Goal: Task Accomplishment & Management: Complete application form

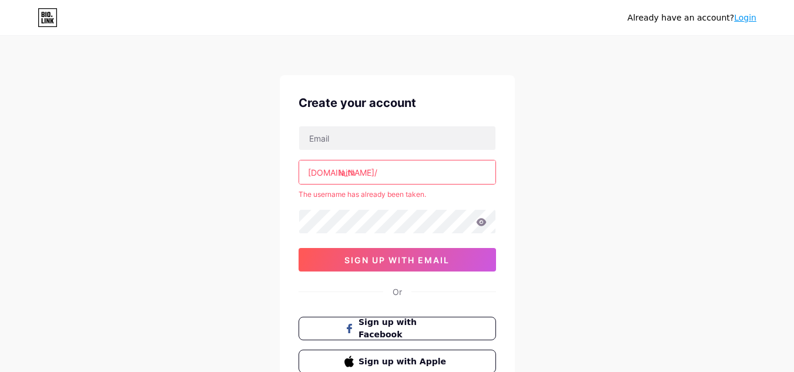
click at [383, 172] on input "laith" at bounding box center [397, 172] width 196 height 24
type input "l"
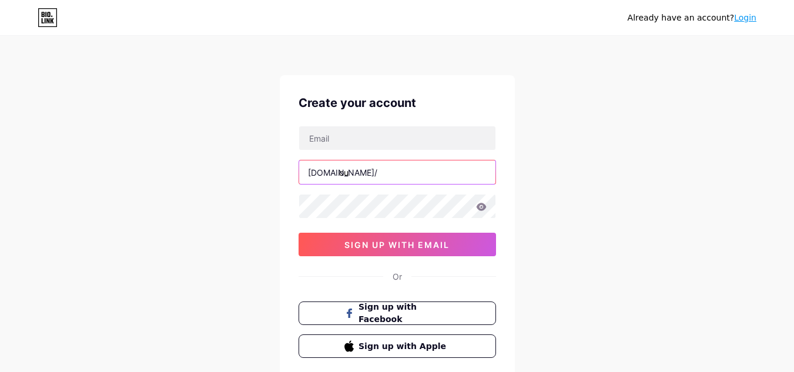
type input "o"
type input "boussioud"
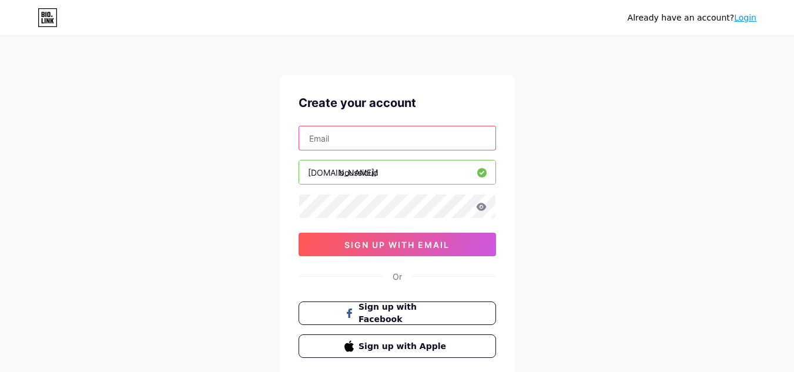
click at [380, 142] on input "text" at bounding box center [397, 138] width 196 height 24
type input "[EMAIL_ADDRESS][DOMAIN_NAME]"
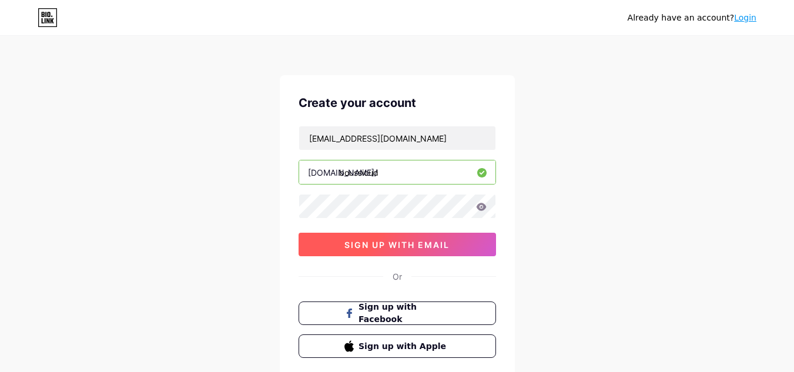
click at [468, 255] on button "sign up with email" at bounding box center [398, 245] width 198 height 24
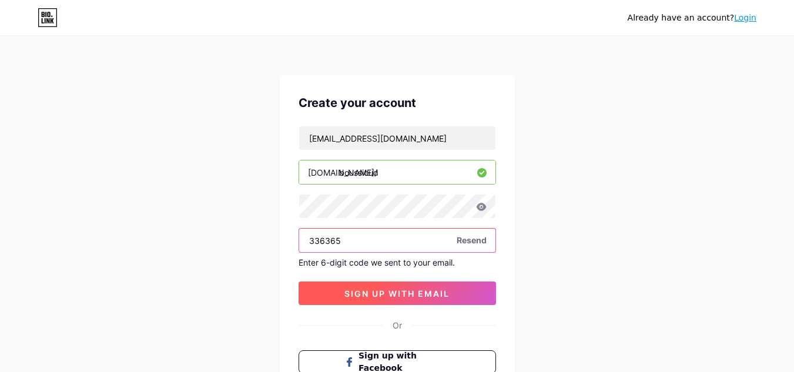
type input "336365"
click at [341, 283] on button "sign up with email" at bounding box center [398, 294] width 198 height 24
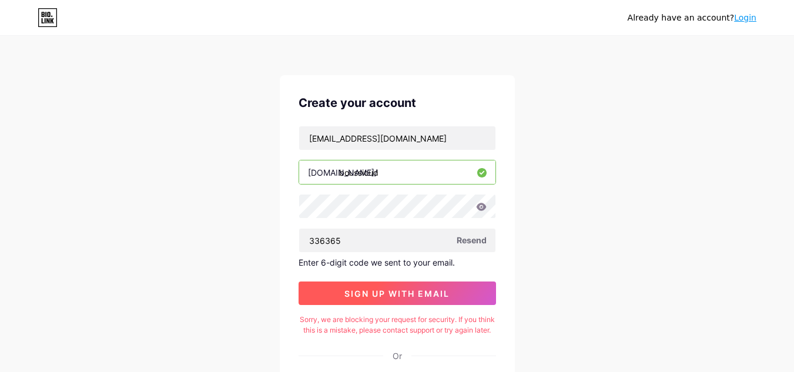
click at [341, 283] on button "sign up with email" at bounding box center [398, 294] width 198 height 24
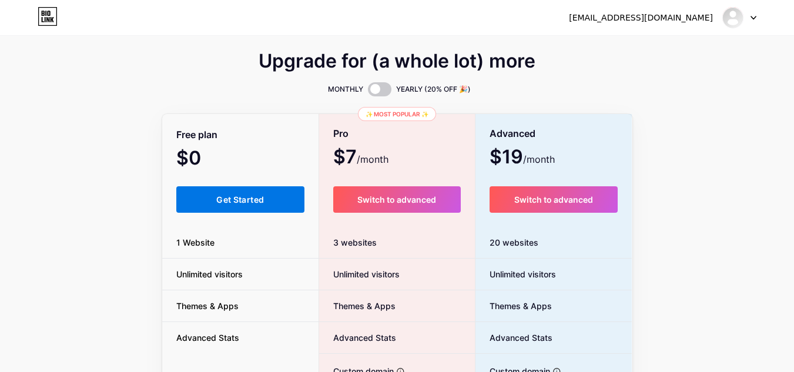
click at [237, 201] on span "Get Started" at bounding box center [240, 200] width 48 height 10
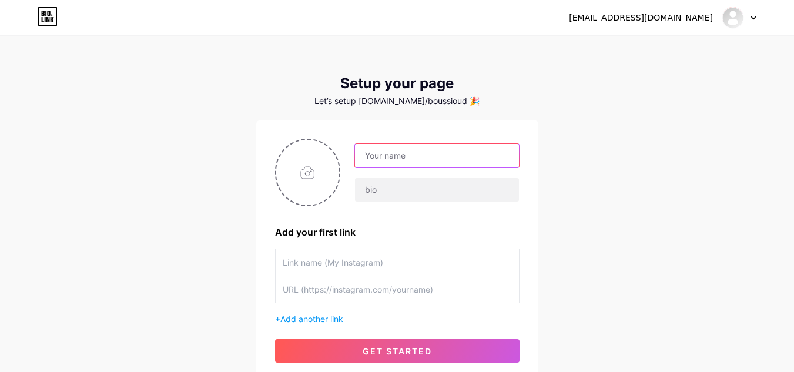
click at [442, 162] on input "text" at bounding box center [436, 156] width 163 height 24
click at [247, 238] on div "[EMAIL_ADDRESS][DOMAIN_NAME] Dashboard Logout Setup your page Let’s setup [DOMA…" at bounding box center [397, 209] width 794 height 419
click at [339, 264] on input "text" at bounding box center [397, 262] width 229 height 26
type input "[DOMAIN_NAME]"
click at [309, 290] on input "text" at bounding box center [397, 289] width 229 height 26
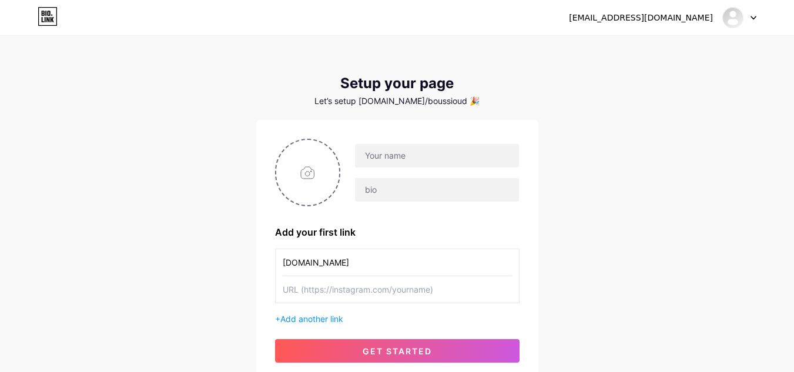
paste input "مكنك البدء بسهولة باستخدام أدوات AI بواجهات بسيطة — مثل ChatGPT للكتابة الإعلان…"
type input "م"
click at [376, 159] on input "text" at bounding box center [436, 156] width 163 height 24
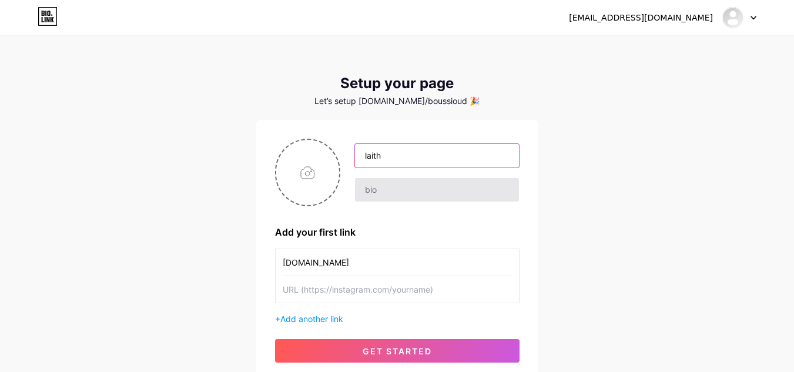
type input "laith"
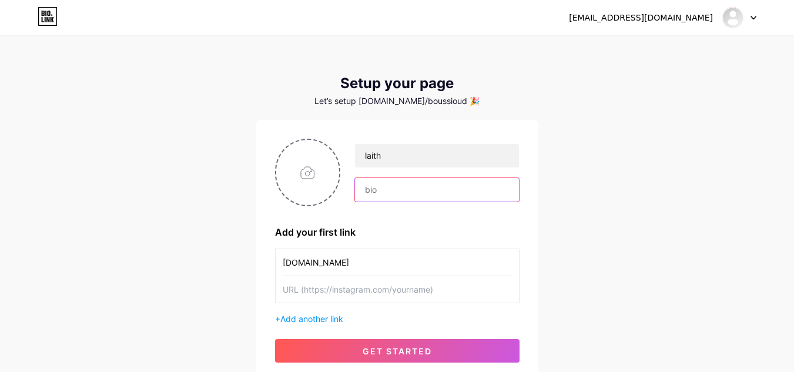
click at [387, 184] on input "text" at bounding box center [436, 190] width 163 height 24
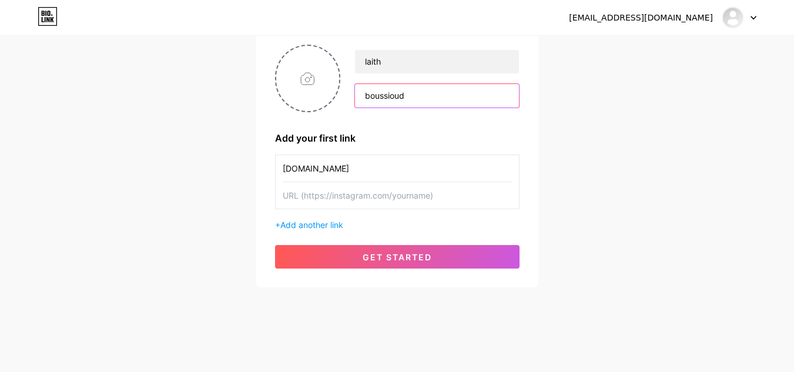
type input "boussioud"
click at [352, 245] on div "[PERSON_NAME] Add your first link [DOMAIN_NAME] + Add another link get started" at bounding box center [397, 157] width 245 height 224
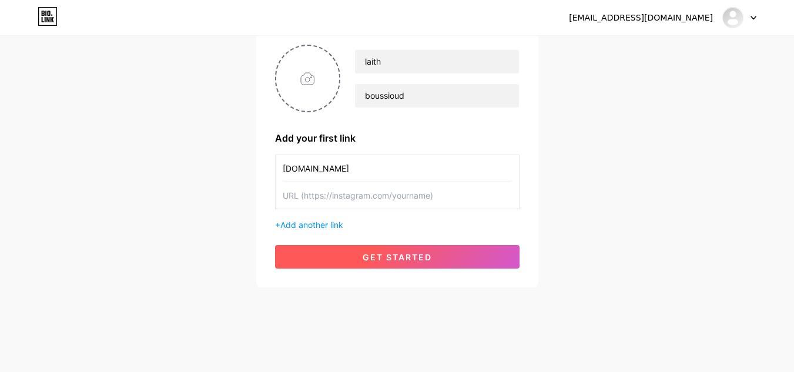
click at [358, 258] on button "get started" at bounding box center [397, 257] width 245 height 24
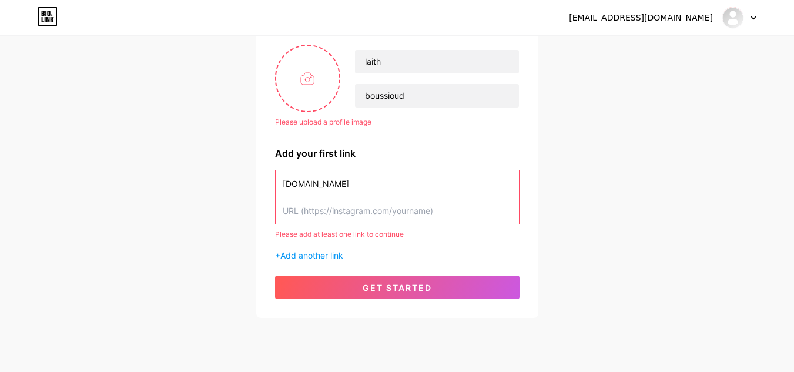
click at [337, 211] on input "text" at bounding box center [397, 211] width 229 height 26
paste input "[URL][DOMAIN_NAME]"
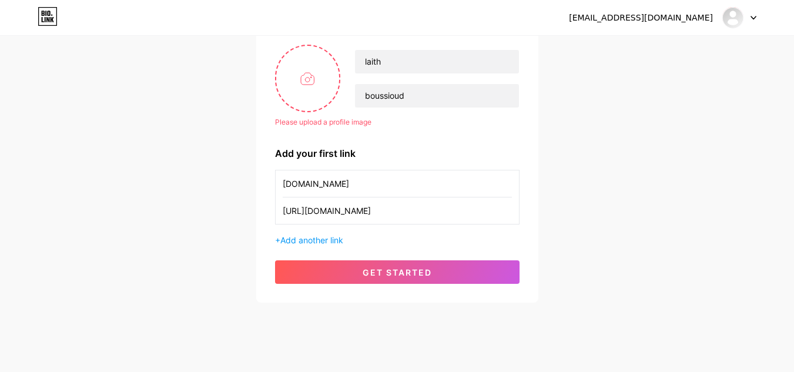
type input "[URL][DOMAIN_NAME]"
click at [379, 285] on div "Please upload a profile image [PERSON_NAME] Please upload a profile image Add y…" at bounding box center [397, 164] width 282 height 277
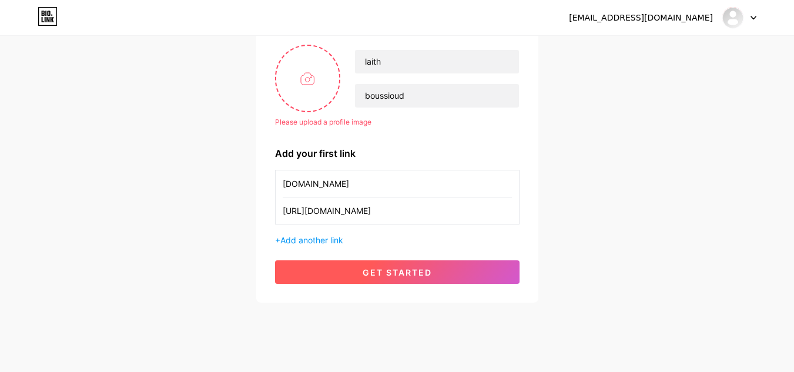
click at [375, 276] on span "get started" at bounding box center [397, 272] width 69 height 10
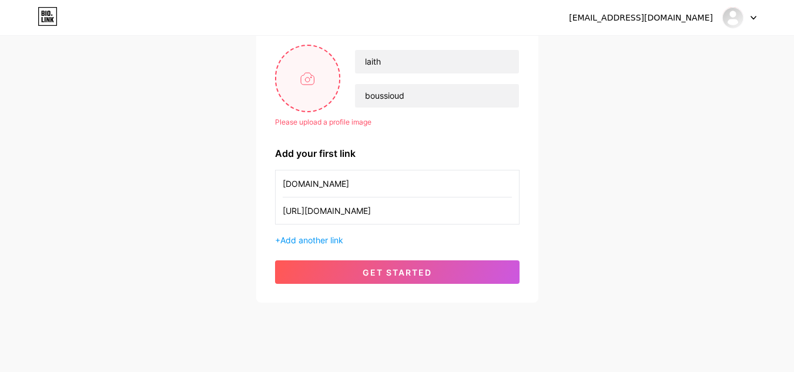
click at [312, 76] on input "file" at bounding box center [307, 78] width 63 height 65
type input "C:\fakepath\Blue Soft Book Cover Mockup Pinterest Pin.png"
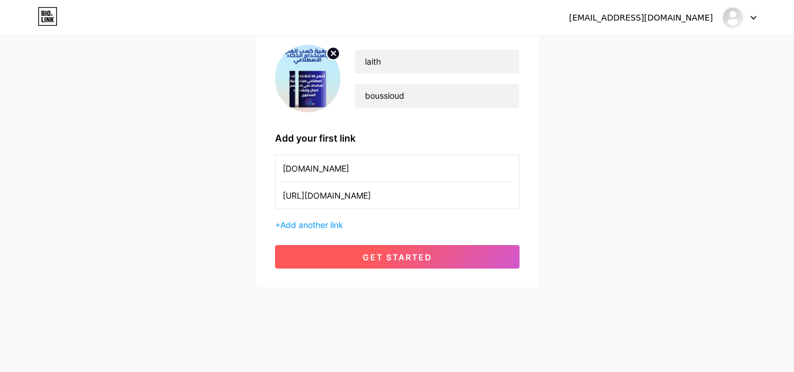
click at [350, 246] on button "get started" at bounding box center [397, 257] width 245 height 24
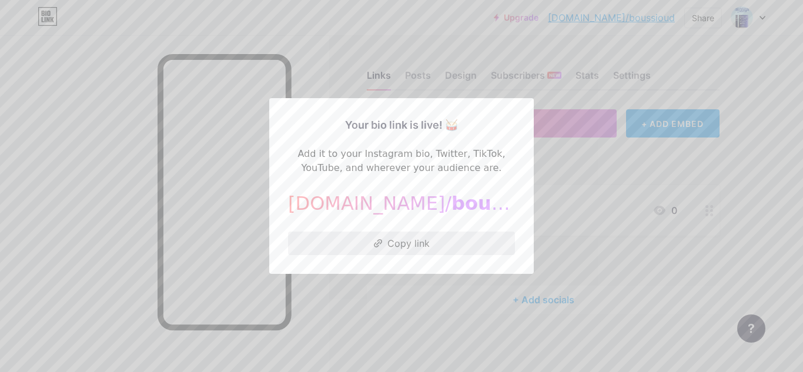
click at [395, 240] on button "Copy link" at bounding box center [401, 244] width 227 height 24
